Goal: Task Accomplishment & Management: Manage account settings

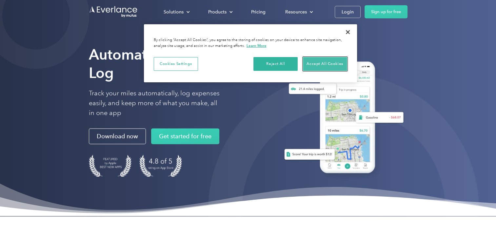
click at [313, 62] on button "Accept All Cookies" at bounding box center [325, 64] width 44 height 14
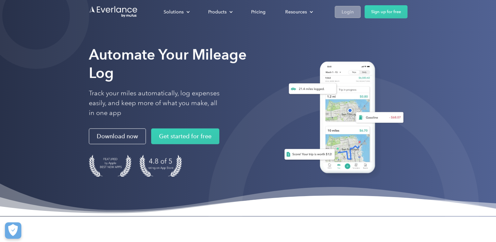
click at [344, 14] on div "Login" at bounding box center [347, 12] width 12 height 8
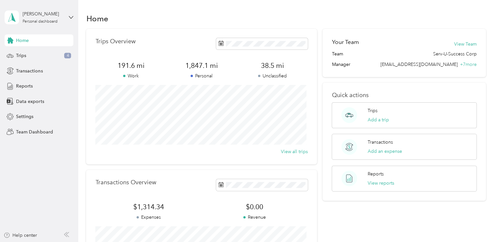
click at [71, 20] on div "[PERSON_NAME] Personal dashboard" at bounding box center [39, 17] width 69 height 23
click at [54, 49] on div "Team dashboard" at bounding box center [73, 49] width 129 height 11
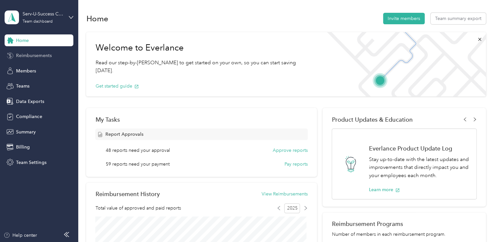
click at [37, 58] on span "Reimbursements" at bounding box center [33, 55] width 35 height 7
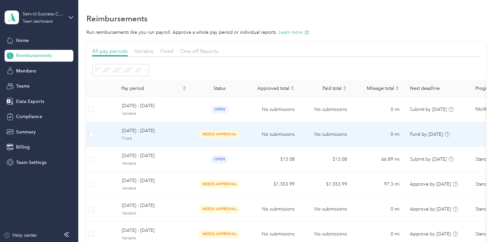
click at [141, 136] on span "Fixed" at bounding box center [154, 139] width 65 height 6
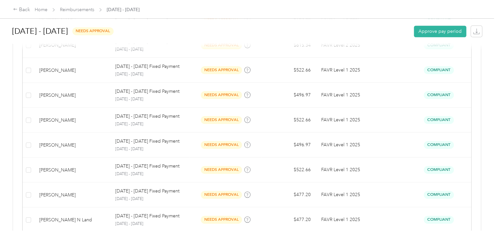
scroll to position [568, 0]
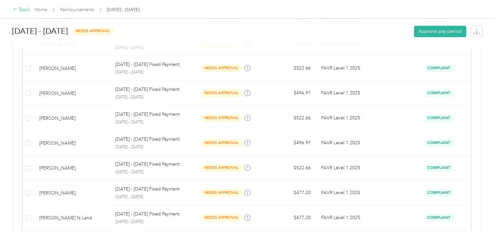
click at [17, 10] on icon at bounding box center [15, 9] width 5 height 5
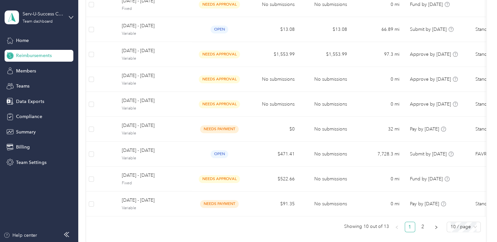
scroll to position [131, 0]
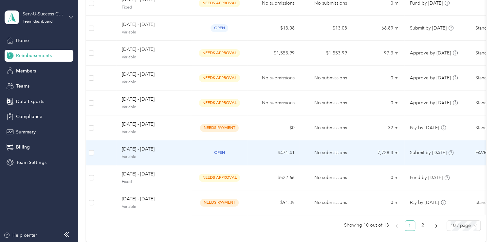
click at [221, 153] on span "open" at bounding box center [220, 153] width 18 height 8
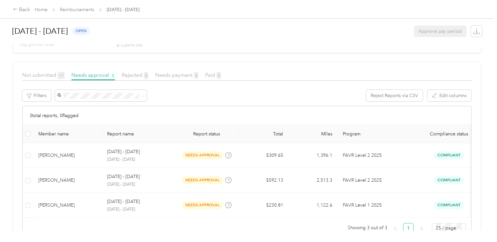
scroll to position [94, 0]
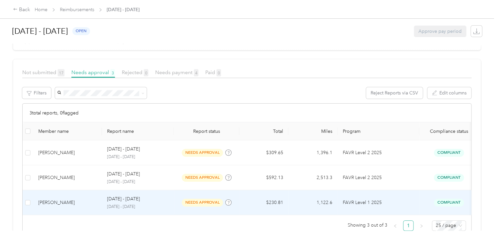
click at [129, 196] on p "[DATE] - [DATE]" at bounding box center [123, 198] width 33 height 7
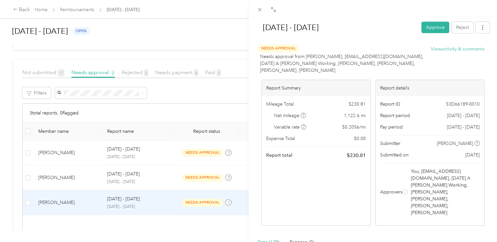
click at [466, 49] on button "View activity & comments" at bounding box center [458, 49] width 54 height 7
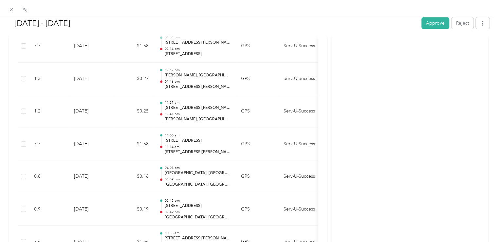
scroll to position [3936, 0]
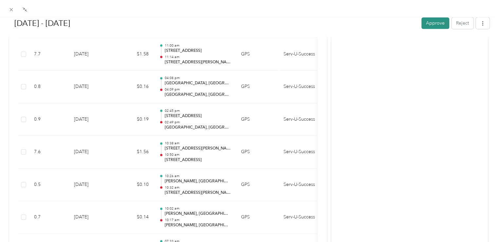
click at [424, 24] on button "Approve" at bounding box center [436, 22] width 28 height 11
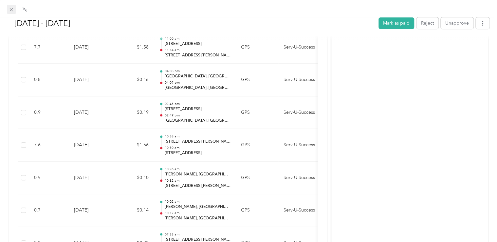
scroll to position [3929, 0]
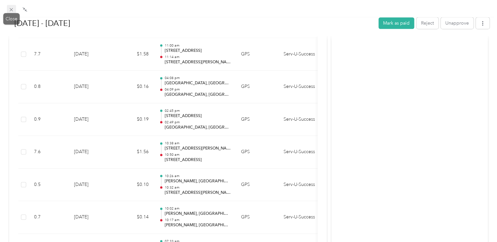
click at [11, 10] on icon at bounding box center [11, 9] width 3 height 3
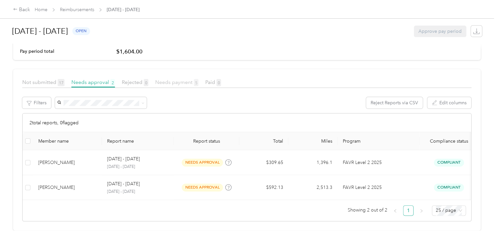
click at [182, 79] on span "Needs payment 5" at bounding box center [176, 82] width 43 height 6
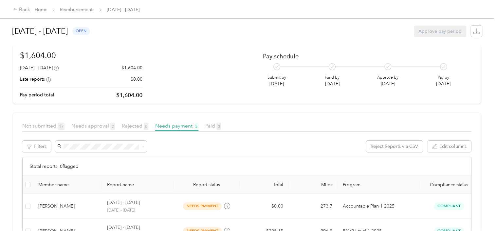
scroll to position [23, 0]
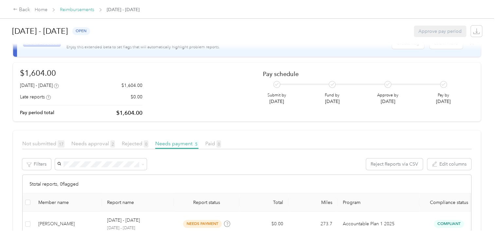
click at [72, 9] on link "Reimbursements" at bounding box center [77, 10] width 34 height 6
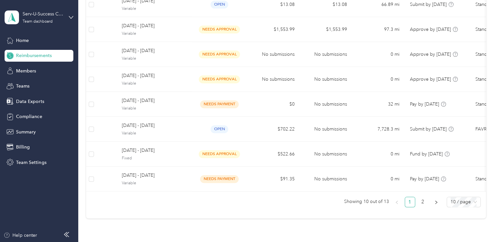
scroll to position [155, 0]
click at [422, 206] on link "2" at bounding box center [423, 201] width 10 height 10
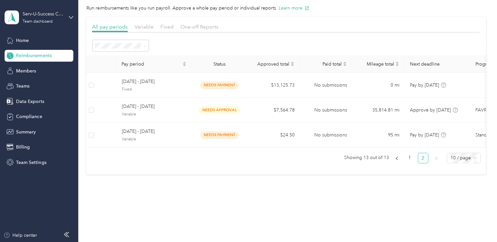
scroll to position [29, 0]
click at [408, 158] on link "1" at bounding box center [410, 158] width 10 height 10
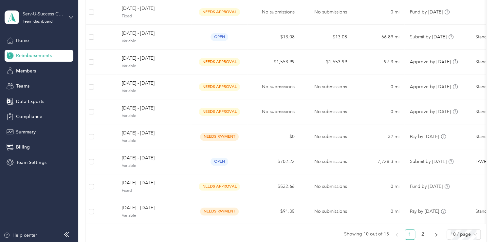
scroll to position [123, 0]
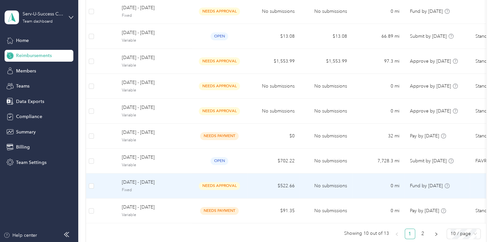
click at [198, 189] on td "needs approval" at bounding box center [220, 185] width 56 height 25
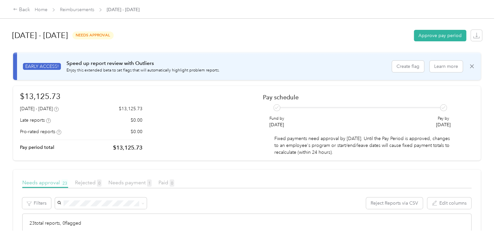
click at [61, 184] on span "Needs approval 23" at bounding box center [45, 182] width 46 height 6
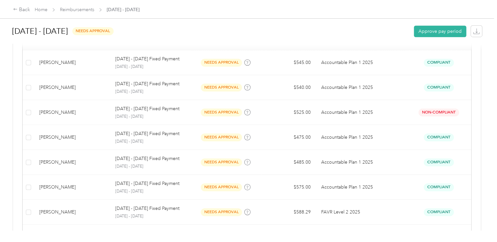
scroll to position [204, 0]
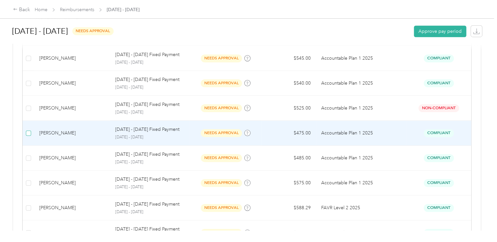
click at [28, 135] on label at bounding box center [28, 132] width 5 height 7
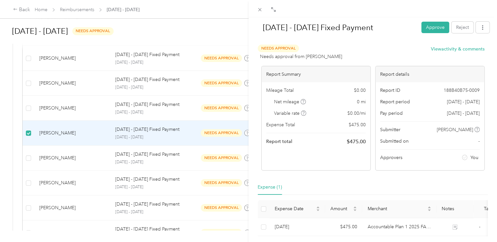
click at [30, 158] on div "[DATE] - [DATE] Fixed Payment Approve Reject Needs Approval Needs approval from…" at bounding box center [248, 121] width 497 height 242
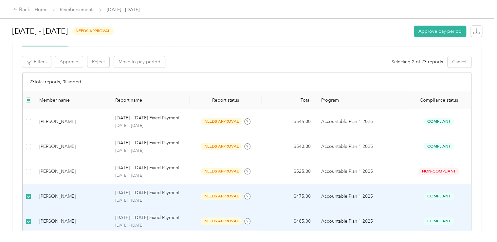
scroll to position [129, 0]
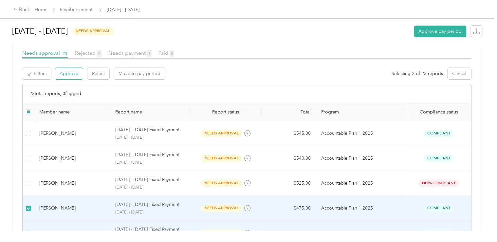
click at [62, 71] on button "Approve" at bounding box center [69, 73] width 28 height 11
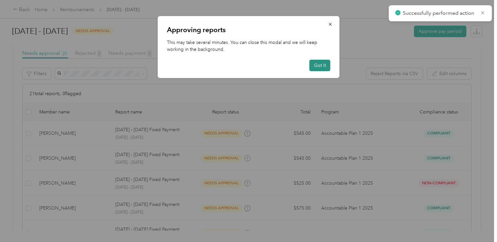
click at [318, 66] on button "Got it" at bounding box center [320, 65] width 21 height 11
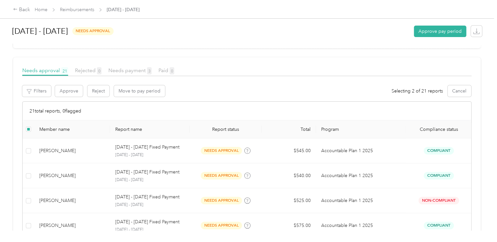
scroll to position [111, 0]
click at [71, 90] on button "Approve" at bounding box center [69, 91] width 28 height 11
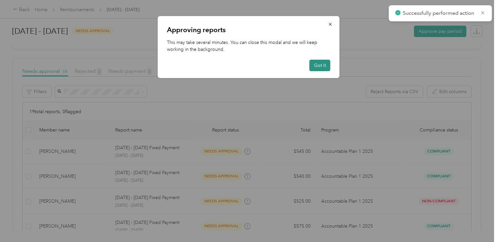
click at [321, 63] on button "Got it" at bounding box center [320, 65] width 21 height 11
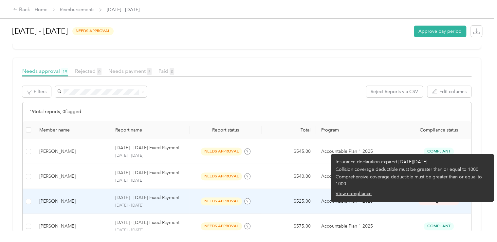
click at [443, 201] on span "Non-Compliant" at bounding box center [439, 201] width 41 height 8
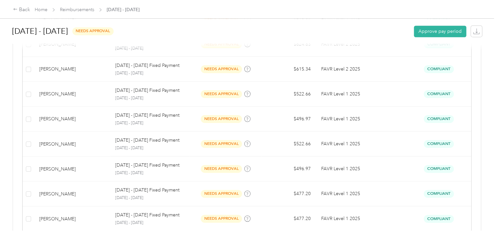
scroll to position [527, 0]
